Goal: Transaction & Acquisition: Purchase product/service

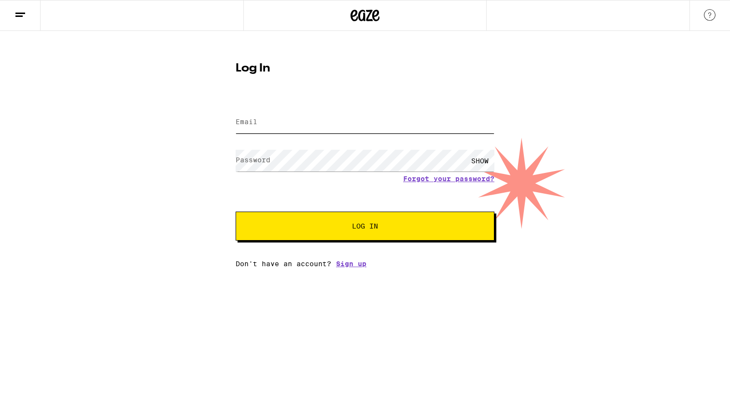
click at [449, 121] on input "Email" at bounding box center [365, 123] width 259 height 22
type input "mark.andrew.buenafe.97@gmail.com"
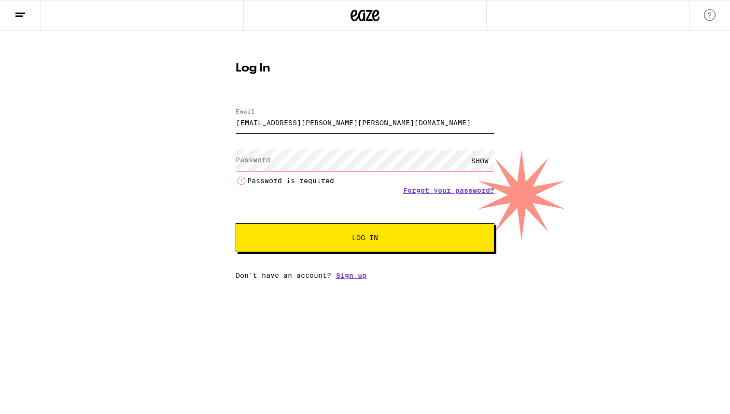
click at [370, 124] on input "mark.andrew.buenafe.97@gmail.com" at bounding box center [365, 123] width 259 height 22
type input "a"
type input "markandrew_buenafe@yahoo.com"
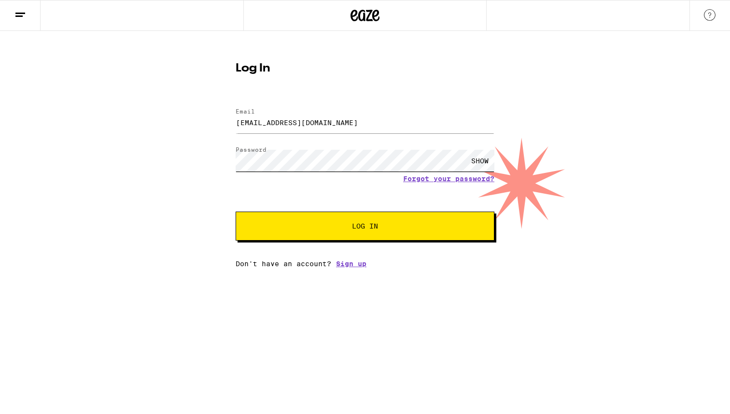
click at [236, 211] on button "Log In" at bounding box center [365, 225] width 259 height 29
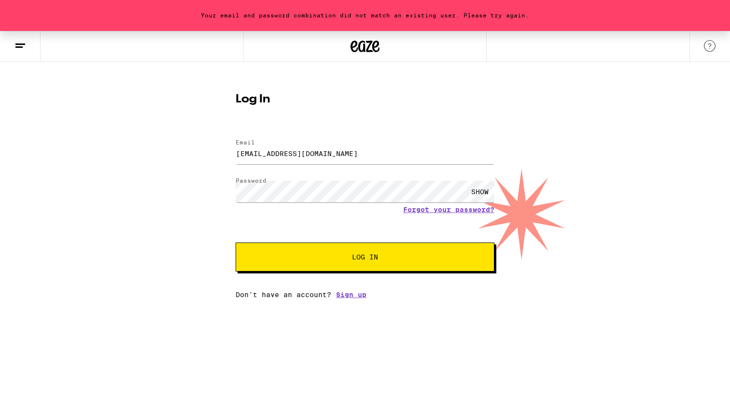
click at [482, 190] on div "SHOW" at bounding box center [479, 192] width 29 height 22
click at [236, 242] on button "Log In" at bounding box center [365, 256] width 259 height 29
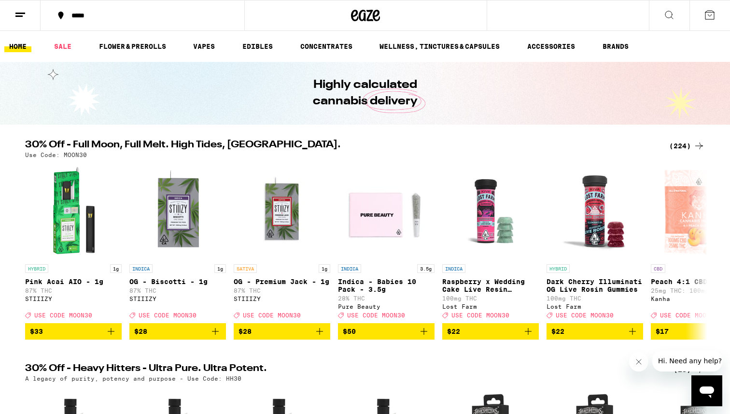
click at [686, 143] on div "(224)" at bounding box center [687, 146] width 36 height 12
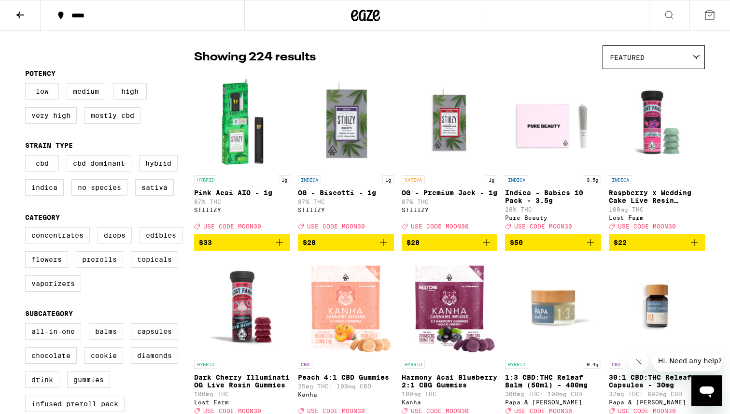
scroll to position [77, 0]
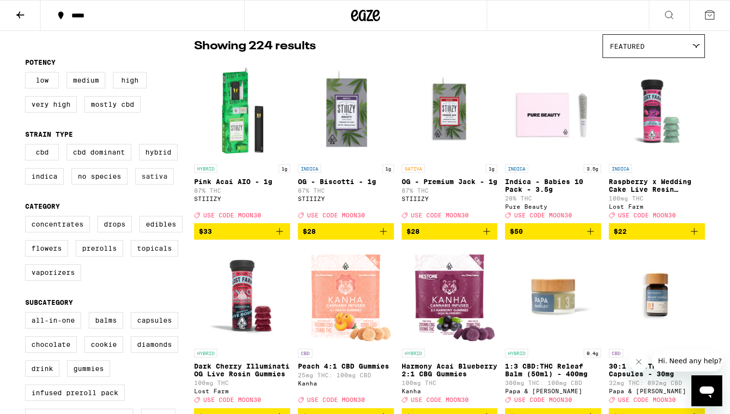
click at [140, 183] on label "Sativa" at bounding box center [154, 176] width 39 height 16
click at [28, 146] on input "Sativa" at bounding box center [27, 145] width 0 height 0
checkbox input "true"
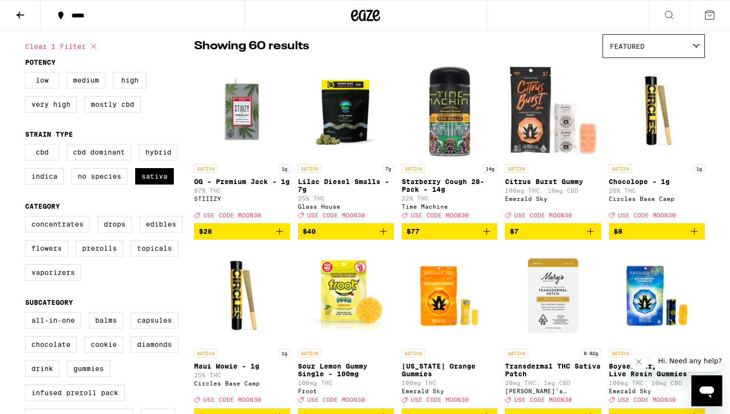
click at [644, 237] on span "$8" at bounding box center [657, 232] width 86 height 12
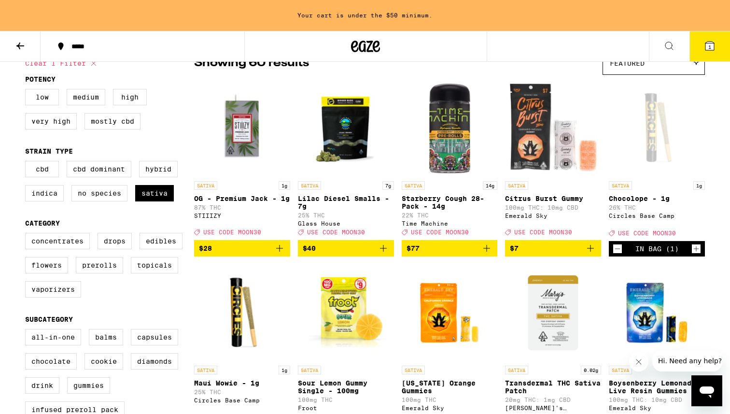
scroll to position [90, 0]
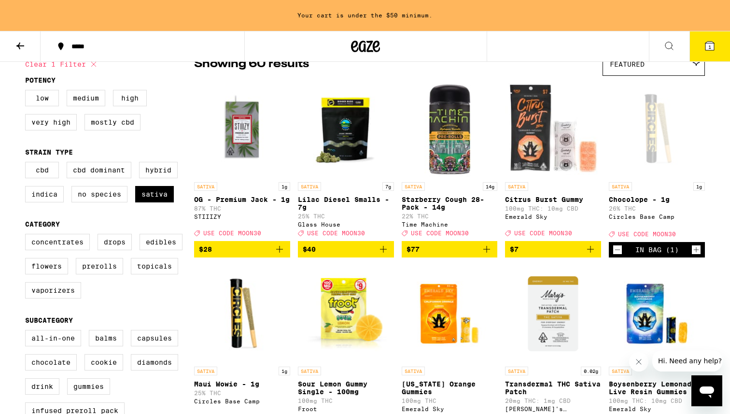
click at [370, 255] on span "$40" at bounding box center [346, 249] width 86 height 12
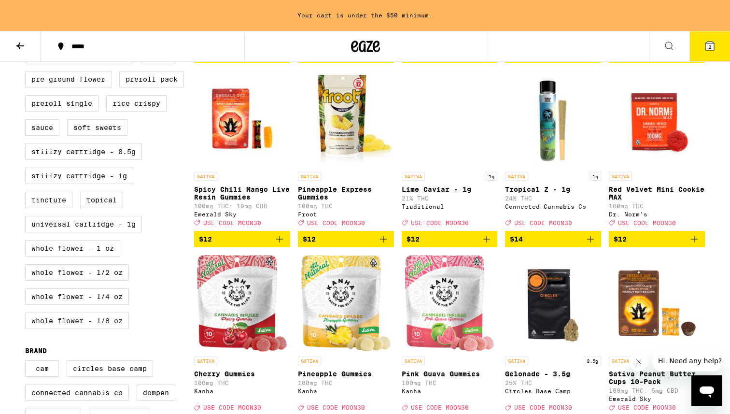
scroll to position [471, 0]
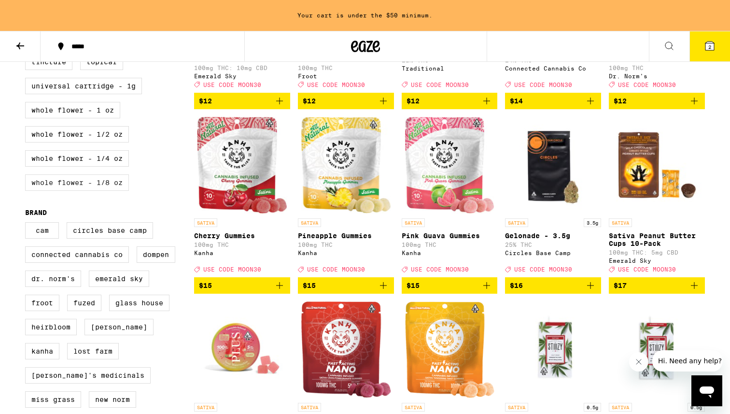
click at [108, 191] on label "Whole Flower - 1/8 oz" at bounding box center [77, 182] width 104 height 16
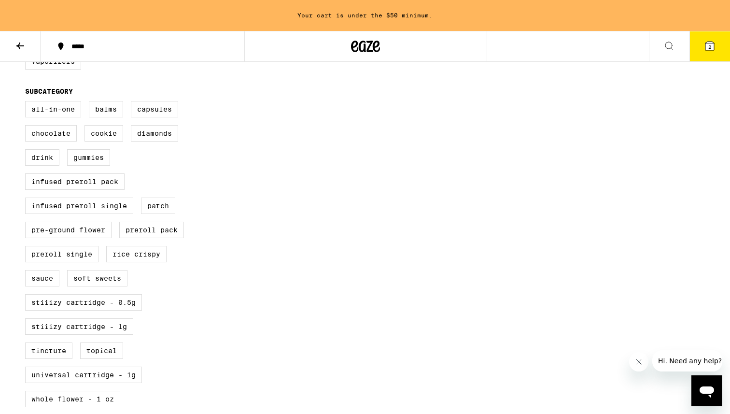
scroll to position [494, 0]
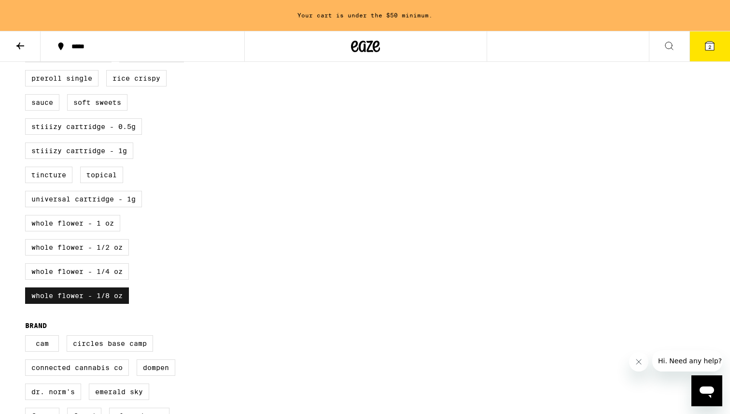
click at [118, 304] on label "Whole Flower - 1/8 oz" at bounding box center [77, 295] width 104 height 16
checkbox input "false"
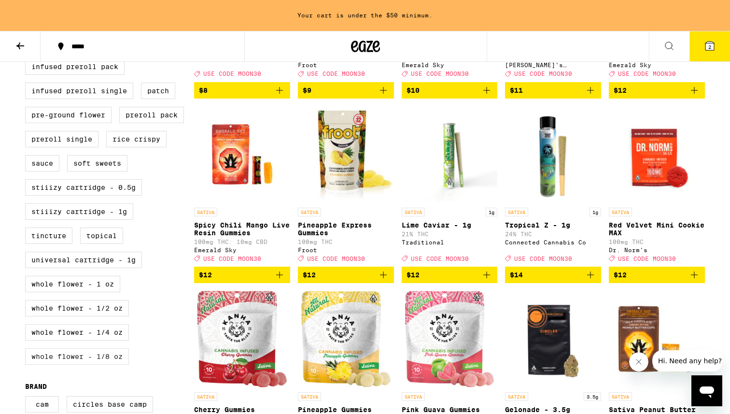
scroll to position [433, 0]
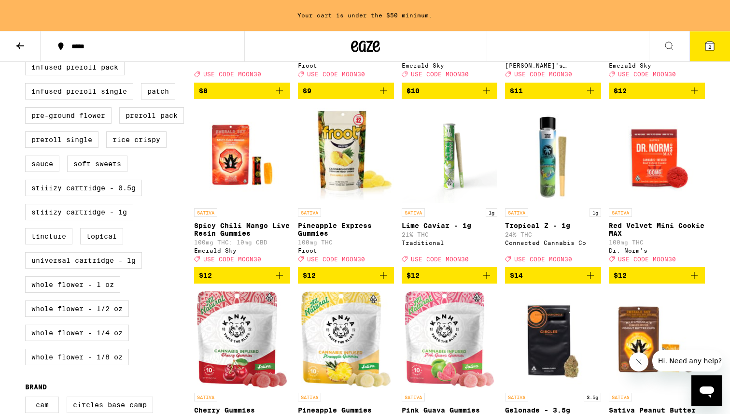
click at [103, 322] on div "All-In-One Balms Capsules Chocolate Cookie Diamonds Drink Gummies Infused Prero…" at bounding box center [109, 179] width 169 height 386
click at [102, 293] on label "Whole Flower - 1 oz" at bounding box center [72, 284] width 95 height 16
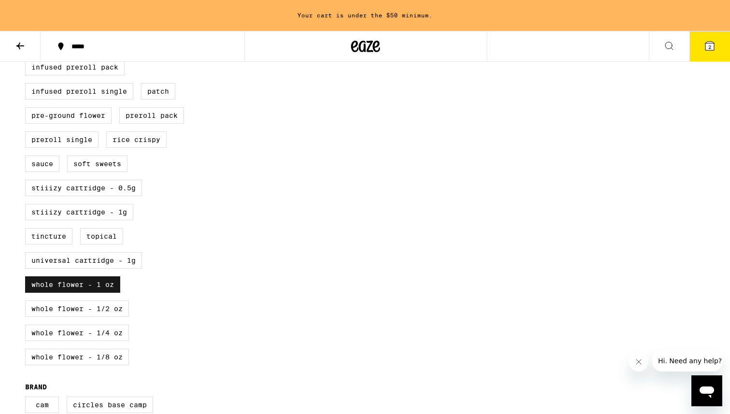
click at [101, 293] on label "Whole Flower - 1 oz" at bounding box center [72, 284] width 95 height 16
checkbox input "false"
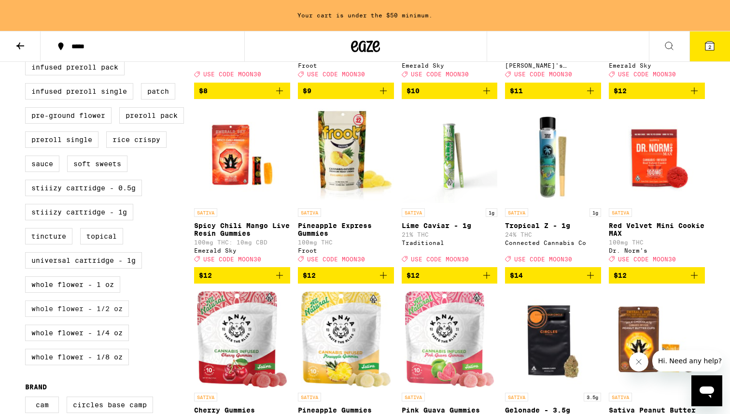
click at [101, 317] on label "Whole Flower - 1/2 oz" at bounding box center [77, 308] width 104 height 16
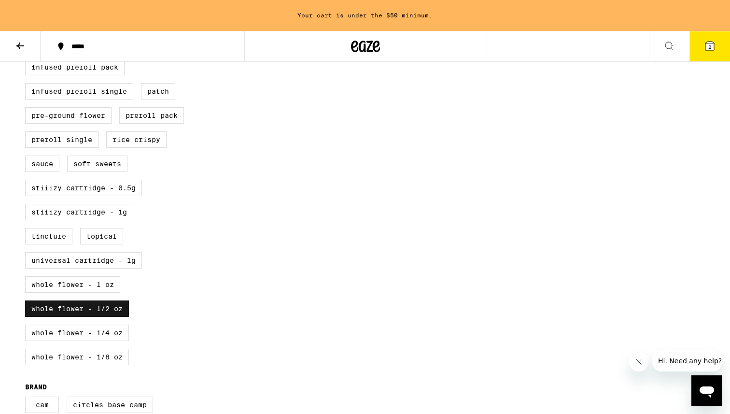
click at [101, 317] on label "Whole Flower - 1/2 oz" at bounding box center [77, 308] width 104 height 16
checkbox input "false"
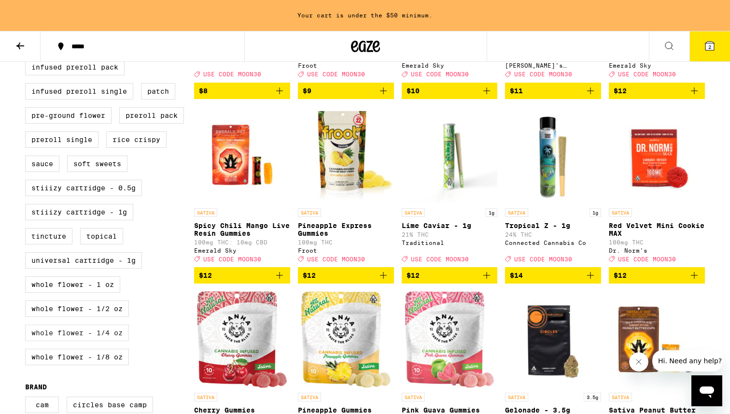
click at [100, 341] on label "Whole Flower - 1/4 oz" at bounding box center [77, 332] width 104 height 16
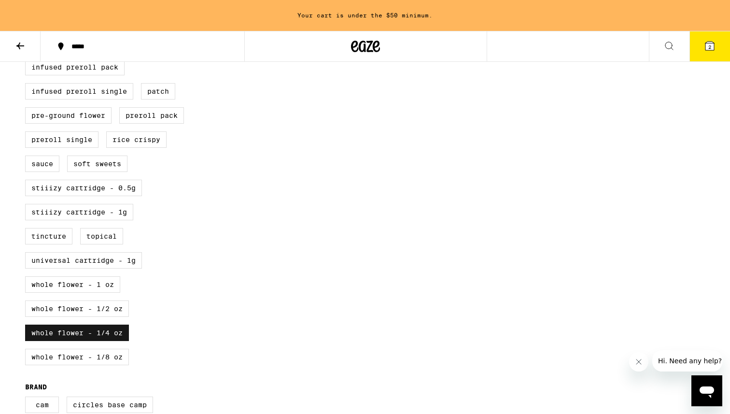
click at [100, 341] on label "Whole Flower - 1/4 oz" at bounding box center [77, 332] width 104 height 16
checkbox input "false"
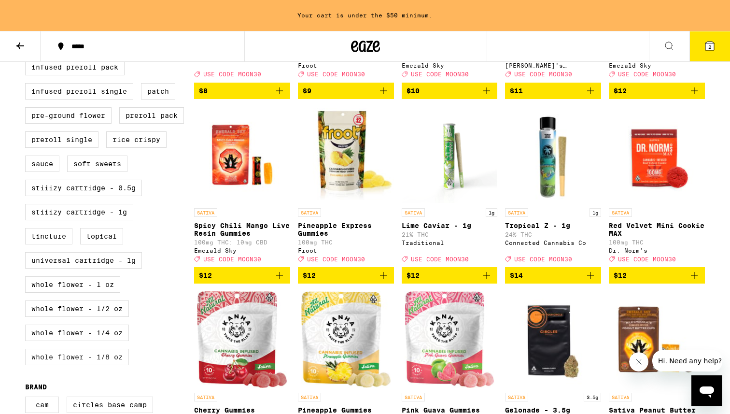
click at [100, 365] on label "Whole Flower - 1/8 oz" at bounding box center [77, 357] width 104 height 16
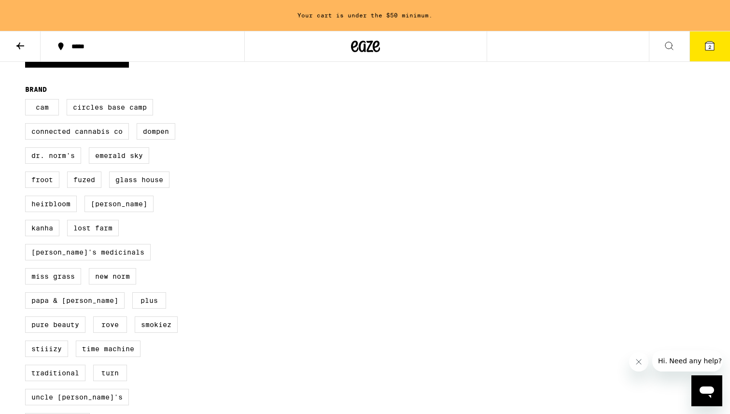
scroll to position [636, 0]
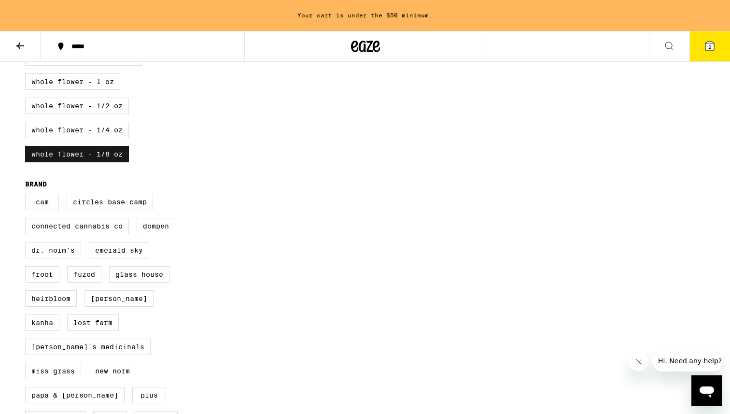
click at [111, 162] on label "Whole Flower - 1/8 oz" at bounding box center [77, 154] width 104 height 16
checkbox input "false"
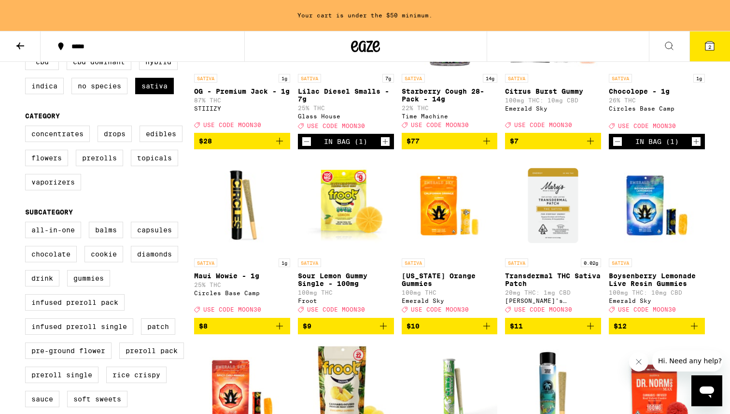
scroll to position [247, 0]
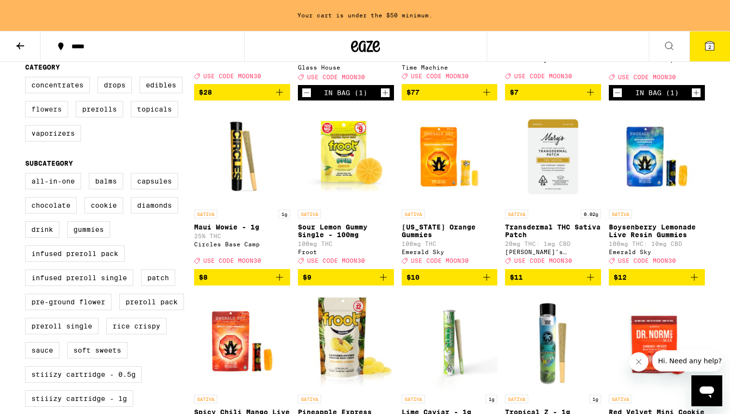
click at [59, 117] on label "Flowers" at bounding box center [46, 109] width 43 height 16
click at [28, 79] on input "Flowers" at bounding box center [27, 78] width 0 height 0
checkbox input "true"
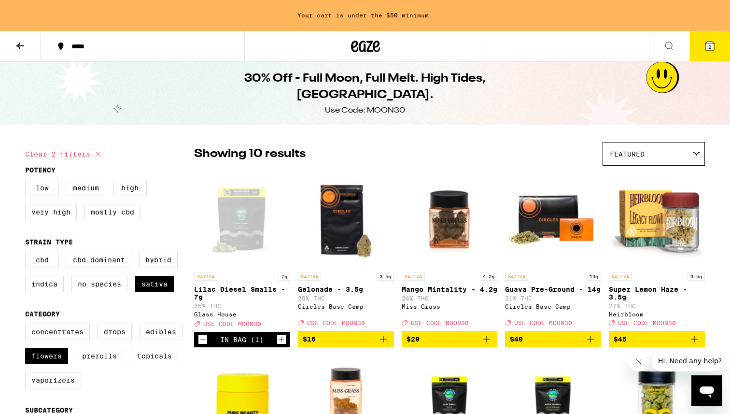
click at [200, 345] on icon "Decrement" at bounding box center [202, 340] width 9 height 12
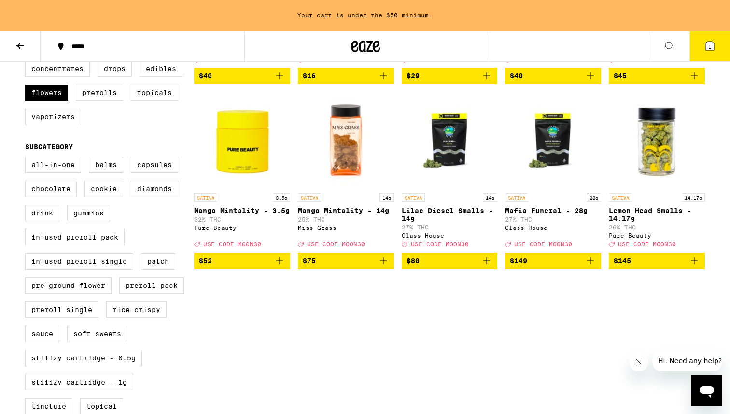
scroll to position [280, 0]
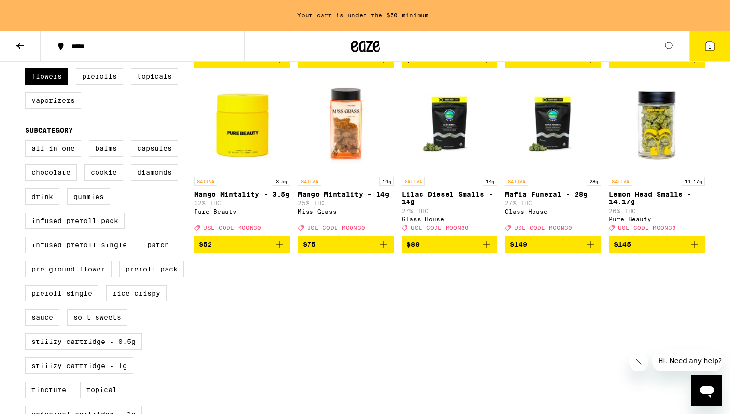
click at [448, 250] on span "$80" at bounding box center [450, 245] width 86 height 12
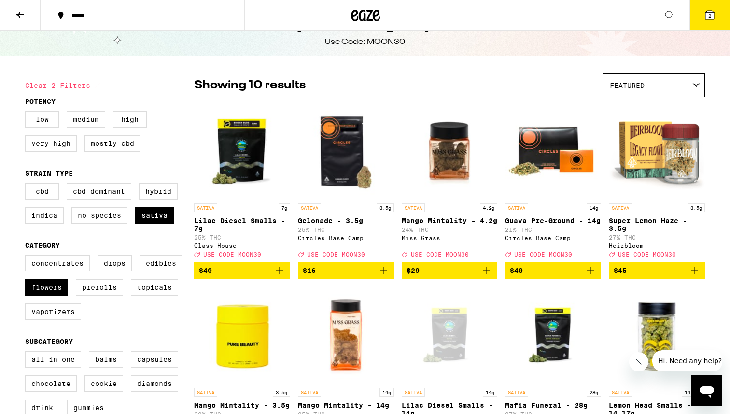
scroll to position [19, 0]
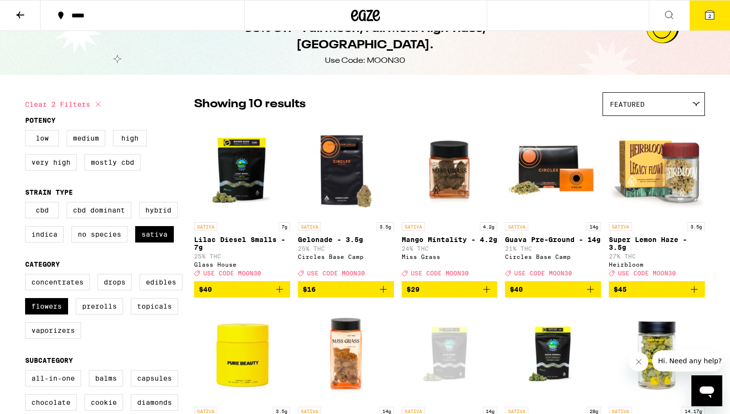
click at [724, 7] on button "2" at bounding box center [710, 15] width 41 height 30
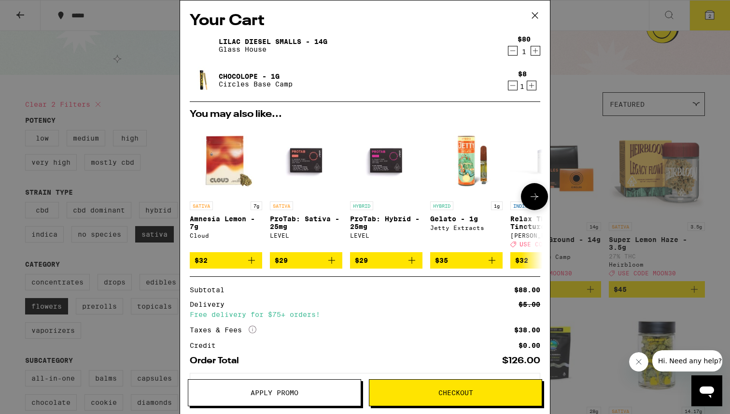
scroll to position [46, 0]
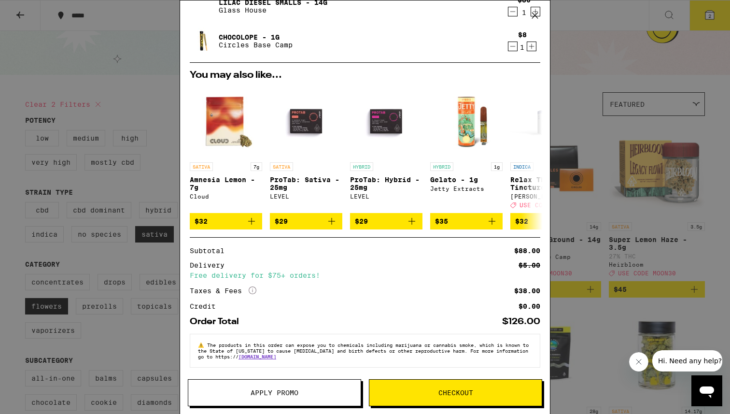
click at [278, 385] on button "Apply Promo" at bounding box center [274, 392] width 173 height 27
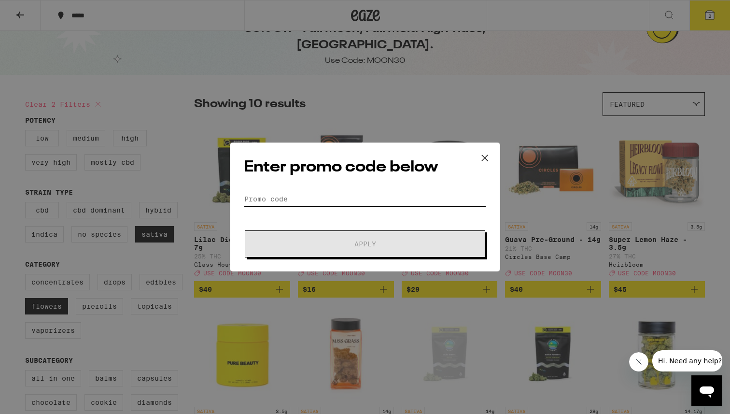
click at [360, 194] on input "Promo Code" at bounding box center [365, 199] width 242 height 14
click at [366, 192] on input "Promo Code" at bounding box center [365, 199] width 242 height 14
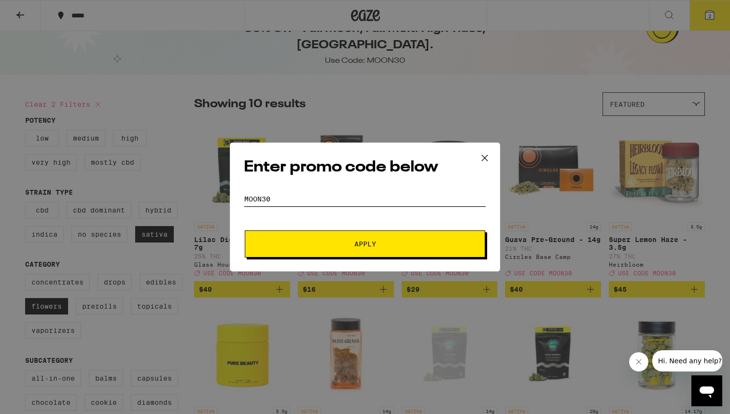
type input "MOON30"
click at [385, 232] on button "Apply" at bounding box center [365, 243] width 240 height 27
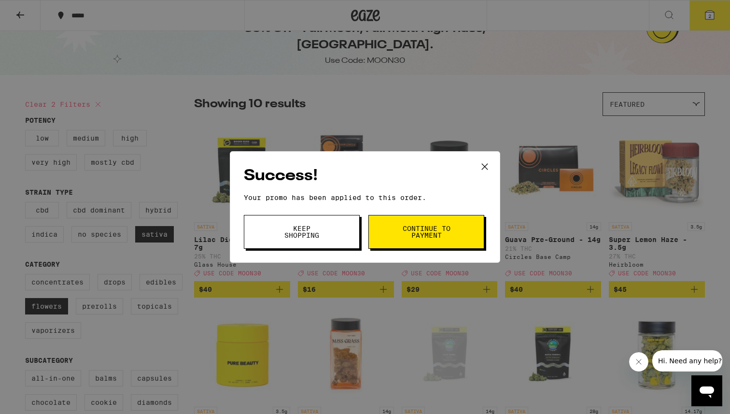
click at [434, 243] on button "Continue to payment" at bounding box center [426, 232] width 116 height 34
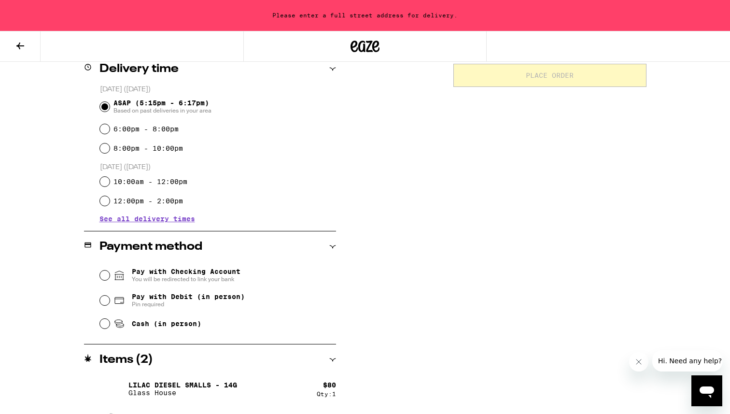
scroll to position [279, 0]
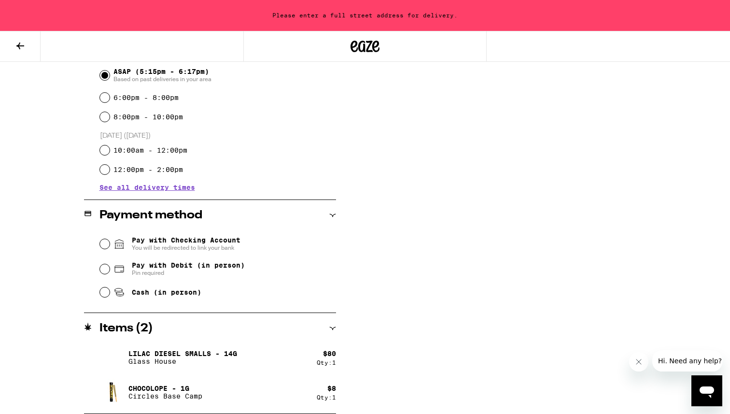
click at [242, 268] on span "Pay with Debit (in person)" at bounding box center [188, 265] width 113 height 8
click at [110, 268] on input "Pay with Debit (in person) Pin required" at bounding box center [105, 269] width 10 height 10
radio input "true"
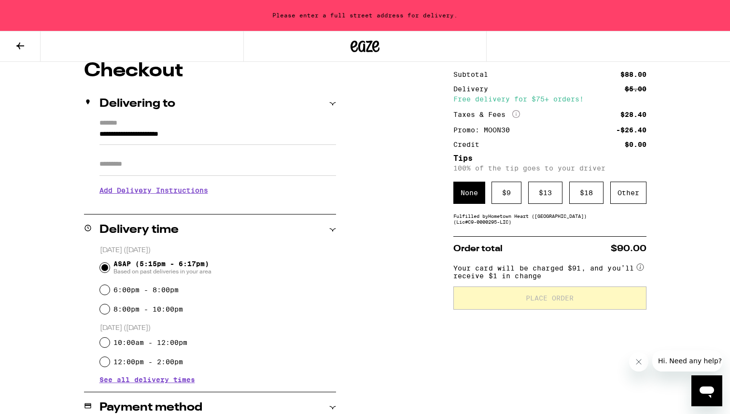
scroll to position [79, 0]
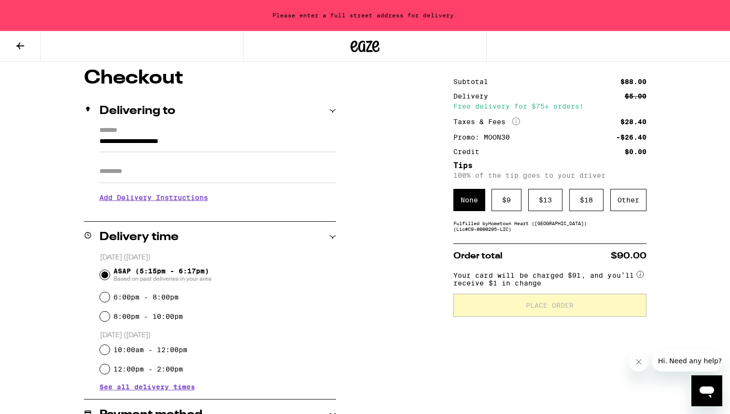
click at [468, 198] on div "None" at bounding box center [469, 200] width 32 height 22
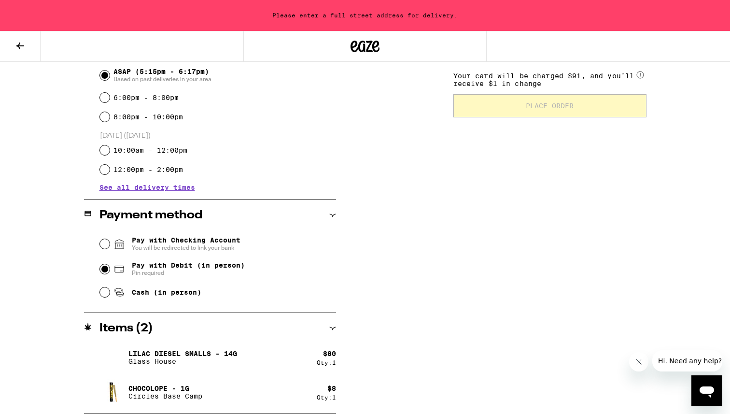
scroll to position [0, 0]
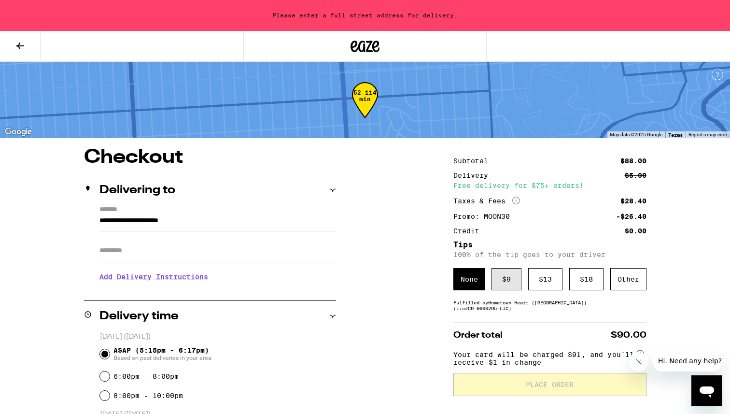
click at [504, 283] on div "$ 9" at bounding box center [507, 279] width 30 height 22
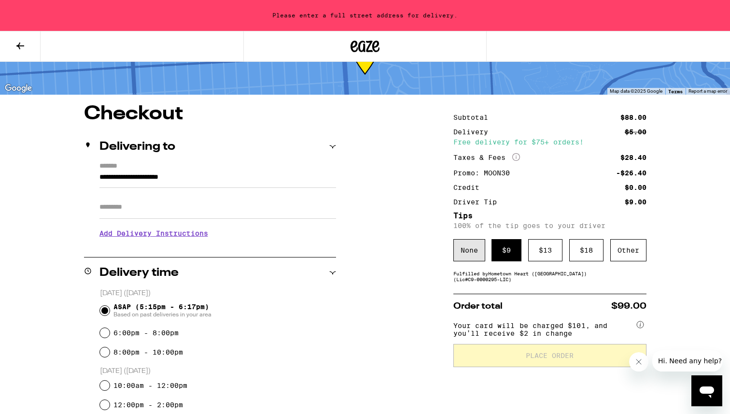
scroll to position [45, 0]
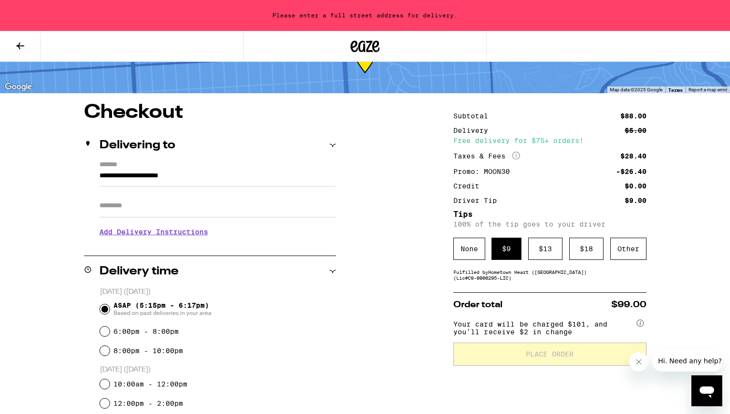
click at [469, 263] on div "Subtotal $88.00 Delivery $5.00 Free delivery for $75+ orders! Taxes & Fees More…" at bounding box center [549, 375] width 193 height 545
click at [468, 253] on div "None" at bounding box center [469, 249] width 32 height 22
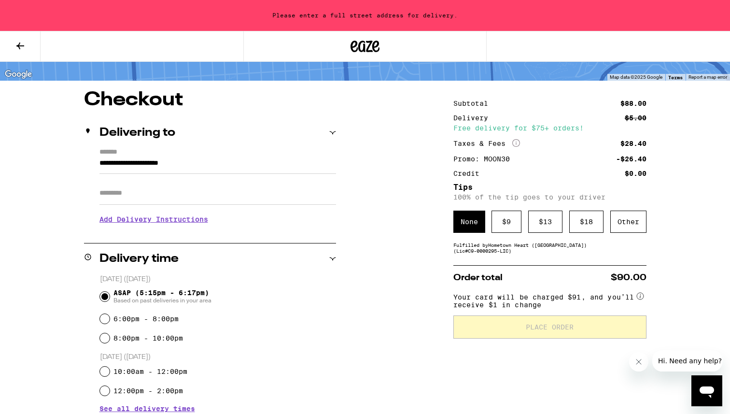
scroll to position [0, 0]
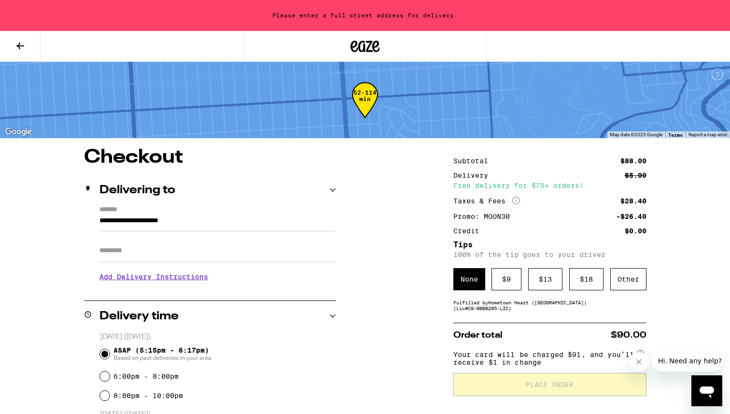
click at [186, 219] on input "**********" at bounding box center [217, 223] width 237 height 16
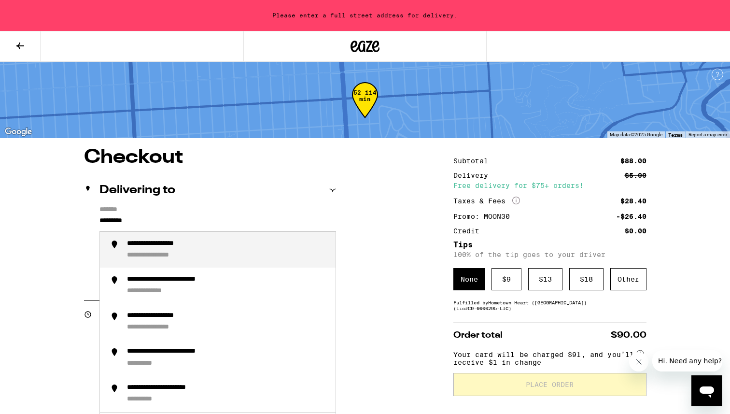
click at [204, 247] on div "**********" at bounding box center [168, 244] width 83 height 9
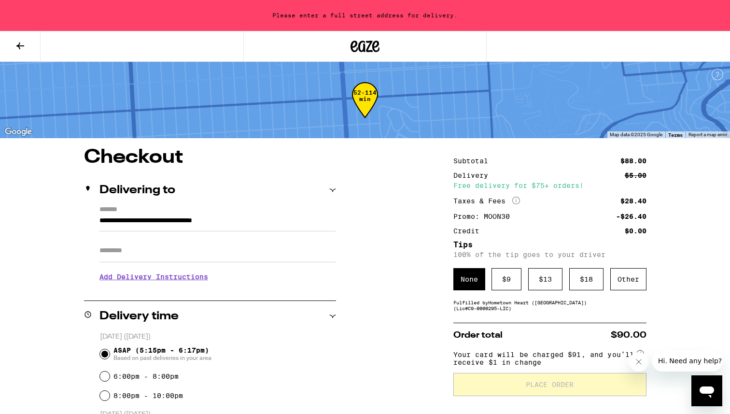
type input "**********"
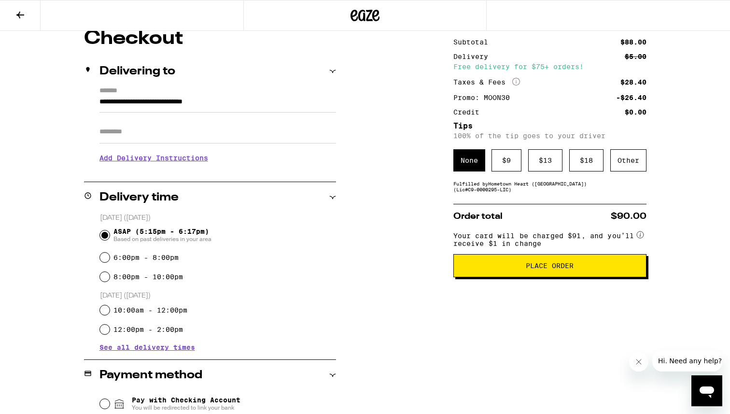
scroll to position [118, 0]
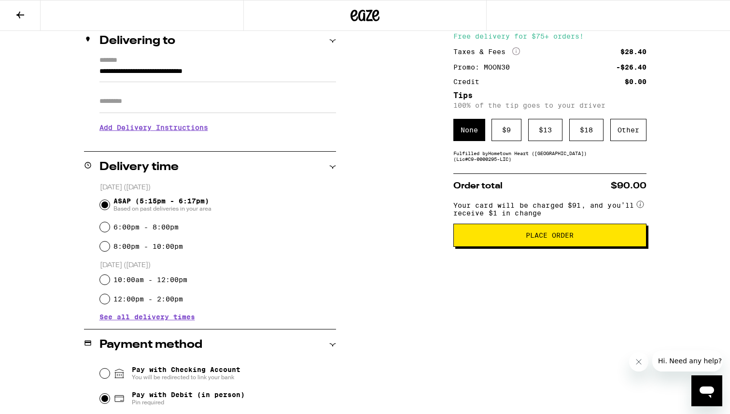
click at [512, 239] on span "Place Order" at bounding box center [550, 235] width 177 height 7
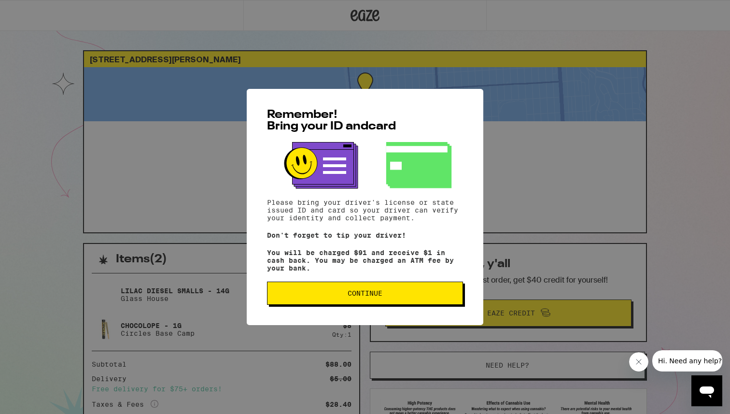
click at [357, 296] on span "Continue" at bounding box center [365, 293] width 35 height 7
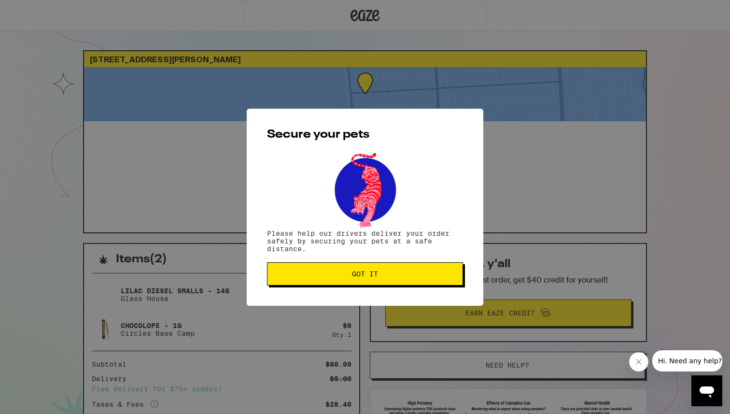
click at [351, 267] on button "Got it" at bounding box center [365, 273] width 196 height 23
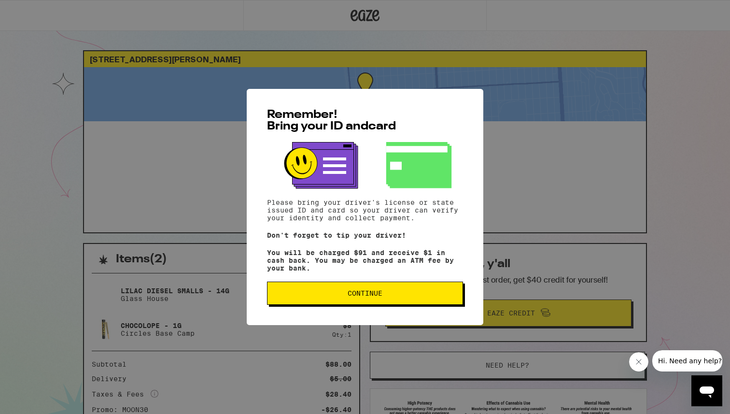
click at [429, 311] on div "Remember! Bring your ID and card Please bring your driver's license or state is…" at bounding box center [365, 207] width 237 height 236
click at [417, 302] on button "Continue" at bounding box center [365, 293] width 196 height 23
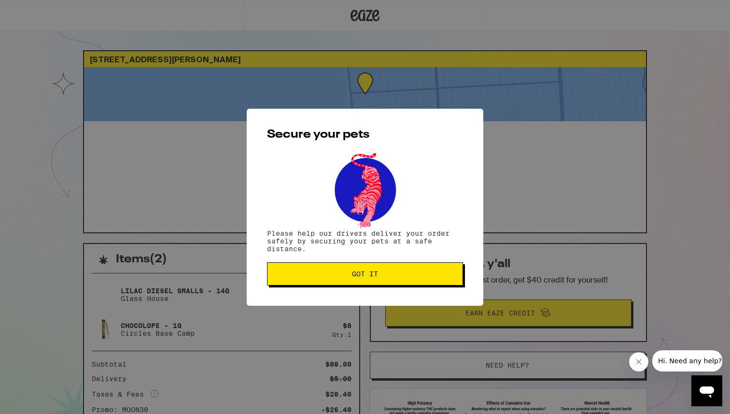
click at [418, 282] on button "Got it" at bounding box center [365, 273] width 196 height 23
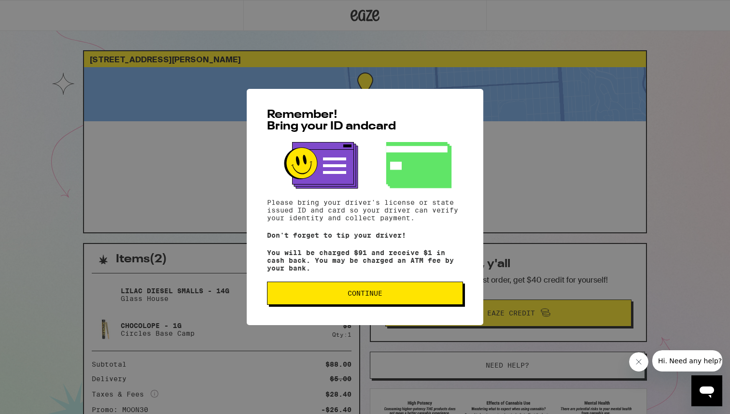
click at [317, 282] on div "Remember! Bring your ID and card Please bring your driver's license or state is…" at bounding box center [365, 207] width 237 height 236
click at [335, 305] on button "Continue" at bounding box center [365, 293] width 196 height 23
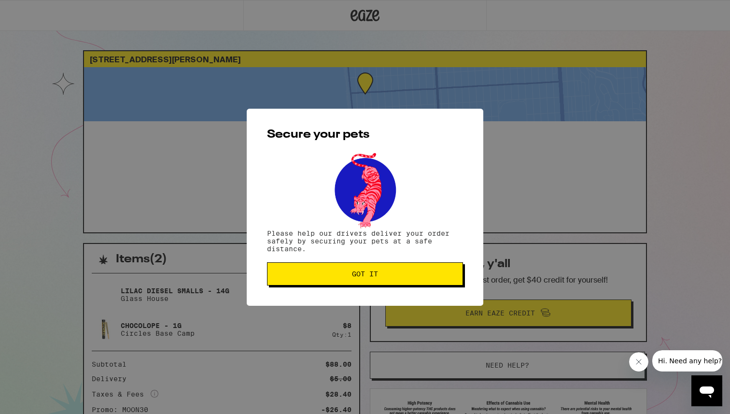
drag, startPoint x: 335, startPoint y: 307, endPoint x: 341, endPoint y: 264, distance: 42.9
click at [336, 306] on div "Secure your pets Please help our drivers deliver your order safely by securing …" at bounding box center [365, 207] width 237 height 197
click at [341, 260] on div "Secure your pets Please help our drivers deliver your order safely by securing …" at bounding box center [365, 207] width 237 height 197
click at [341, 264] on button "Got it" at bounding box center [365, 273] width 196 height 23
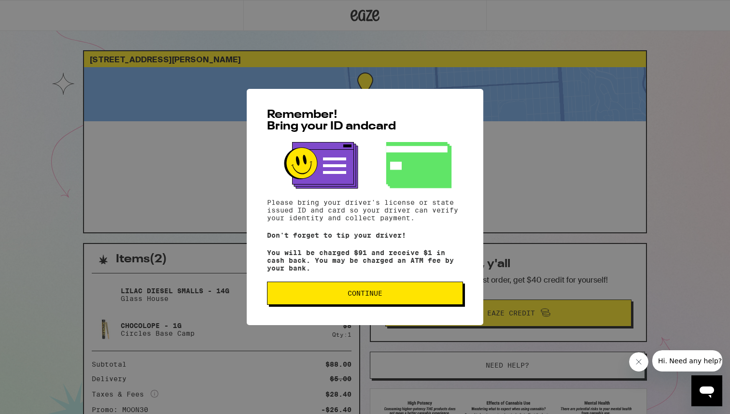
drag, startPoint x: 393, startPoint y: 324, endPoint x: 392, endPoint y: 316, distance: 8.2
click at [392, 318] on div "Remember! Bring your ID and card Please bring your driver's license or state is…" at bounding box center [365, 207] width 237 height 236
click at [390, 296] on span "Continue" at bounding box center [365, 293] width 180 height 7
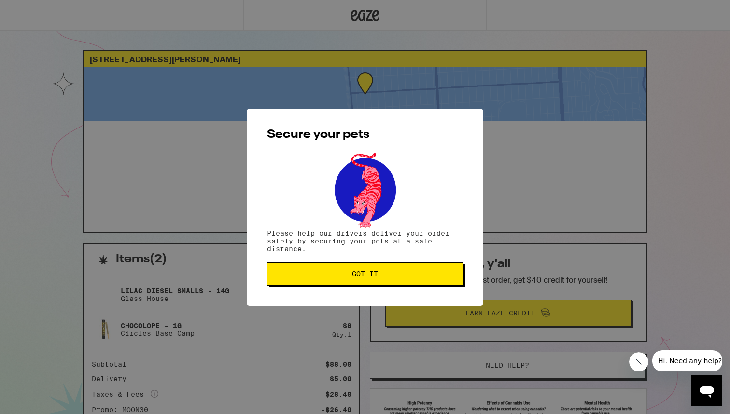
click at [390, 297] on div "Secure your pets Please help our drivers deliver your order safely by securing …" at bounding box center [365, 207] width 237 height 197
click at [387, 279] on button "Got it" at bounding box center [365, 273] width 196 height 23
